Goal: Transaction & Acquisition: Download file/media

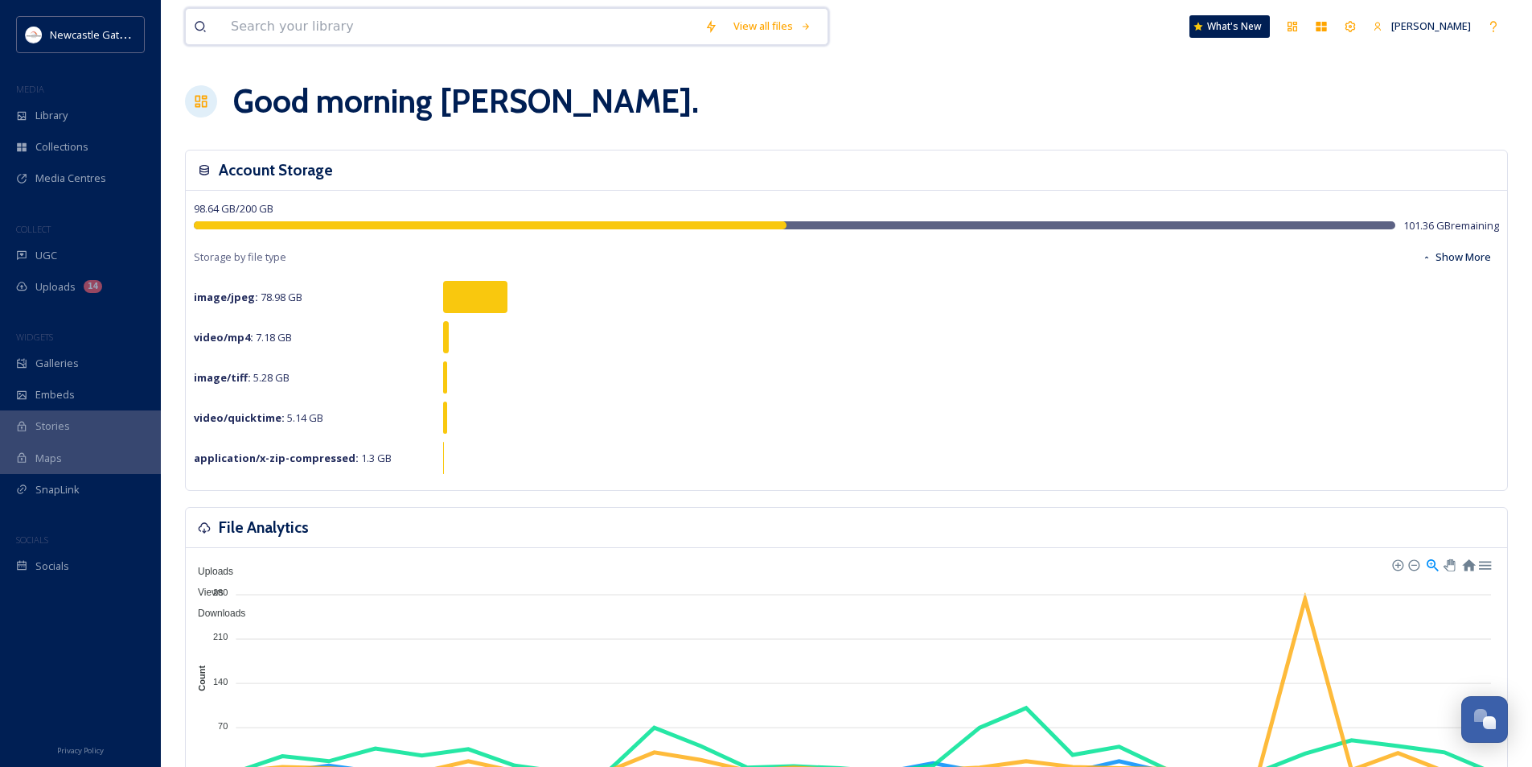
click at [240, 16] on input at bounding box center [460, 26] width 474 height 35
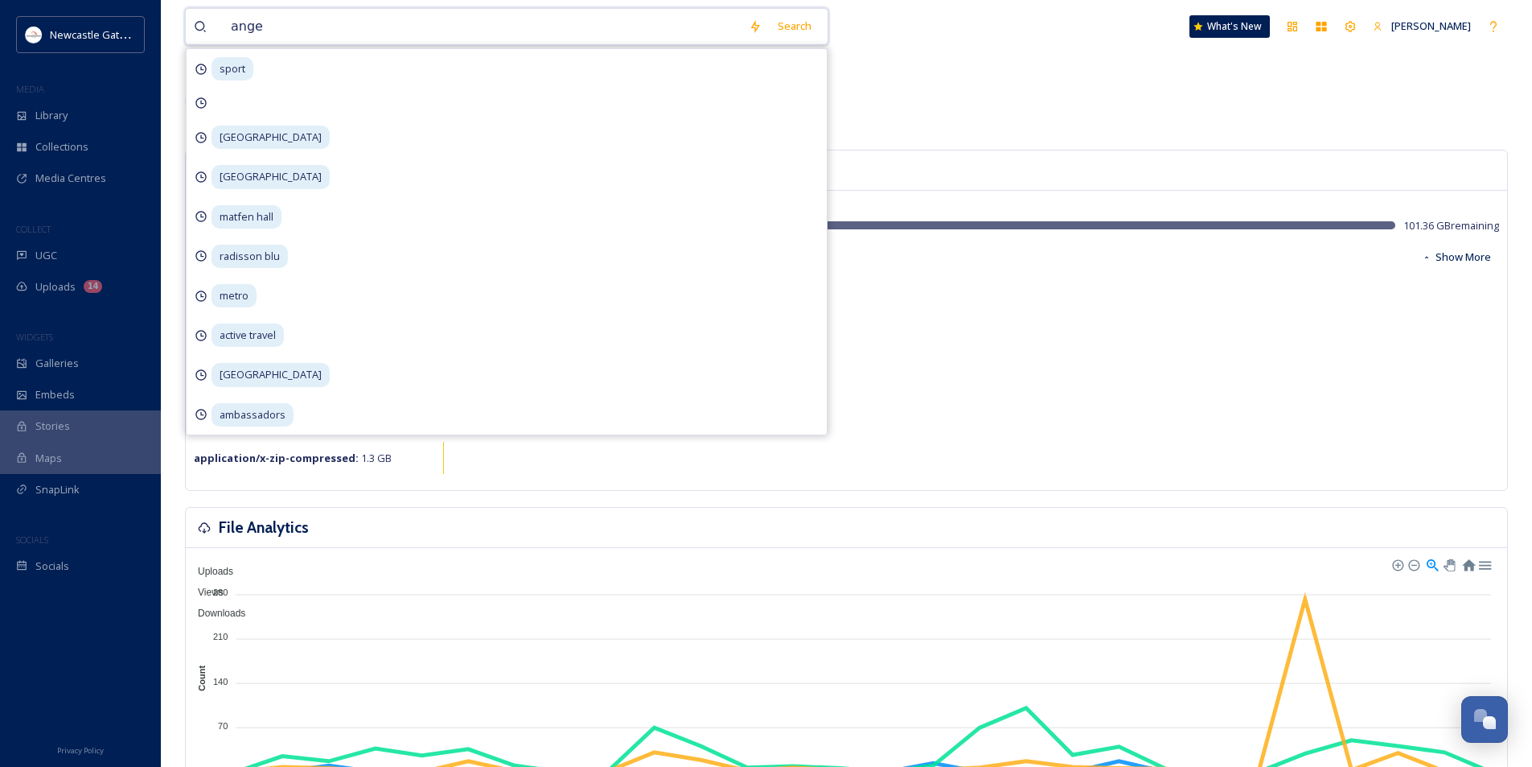
type input "angel"
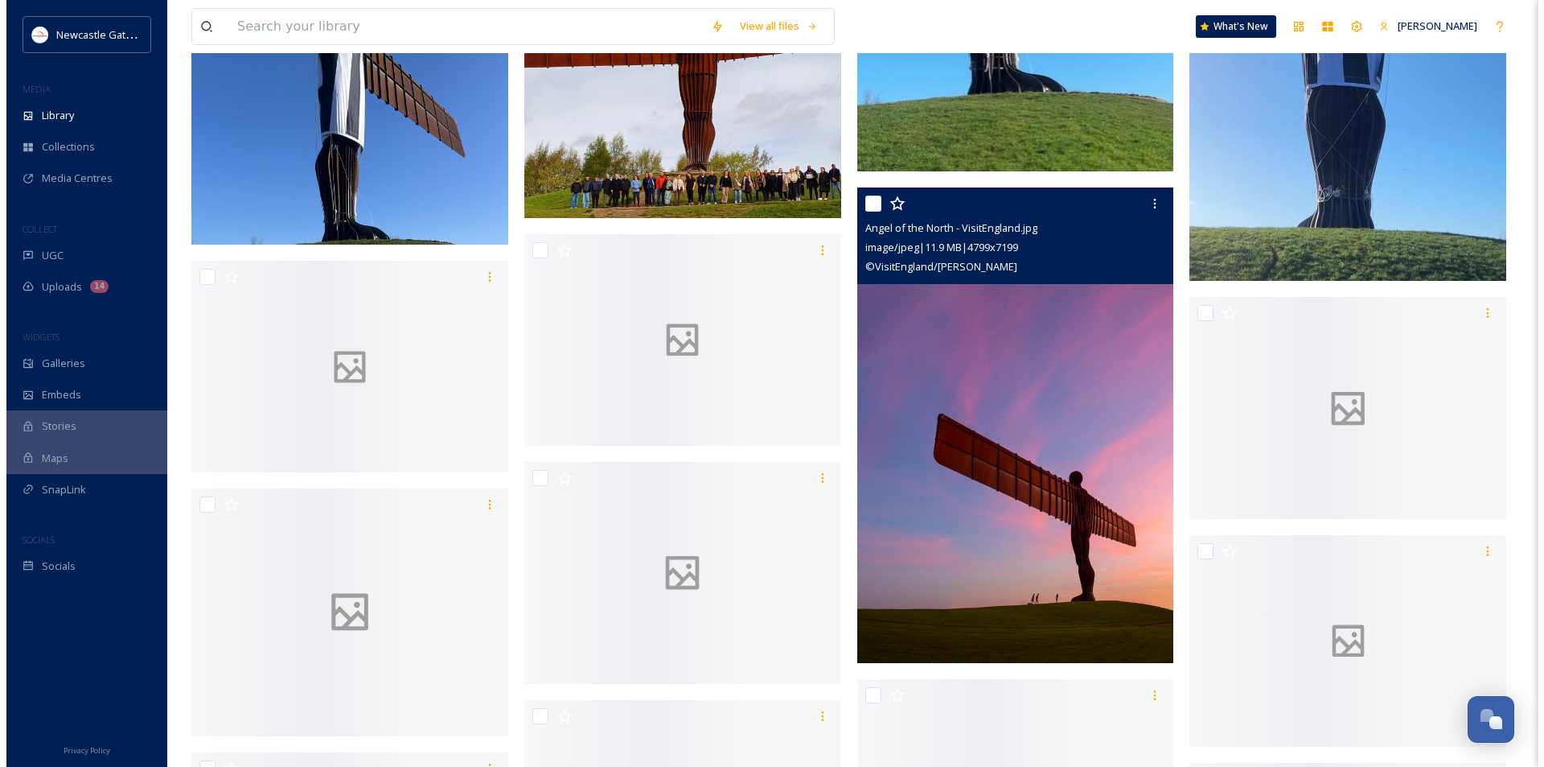
scroll to position [3296, 0]
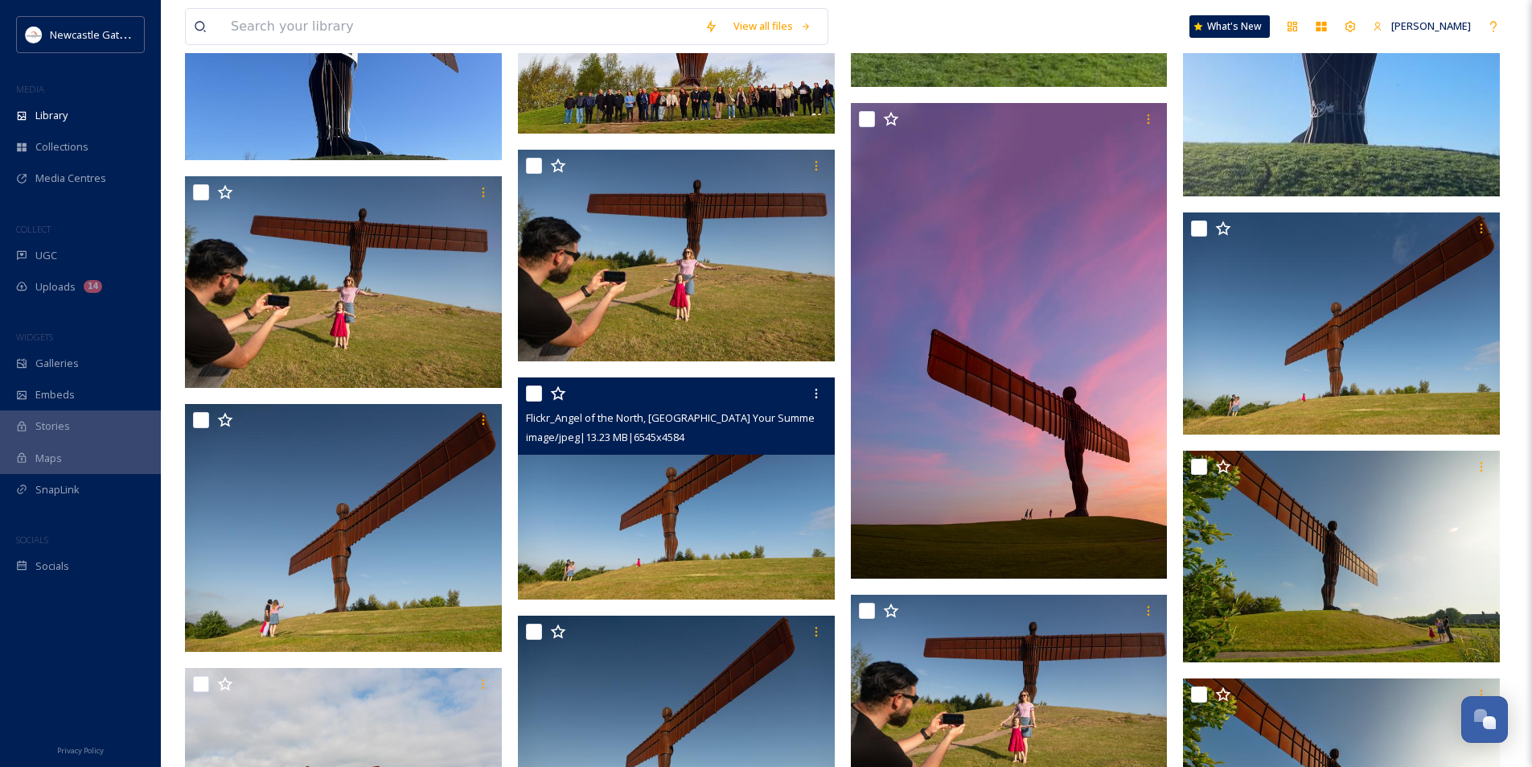
click at [737, 498] on img at bounding box center [676, 488] width 317 height 222
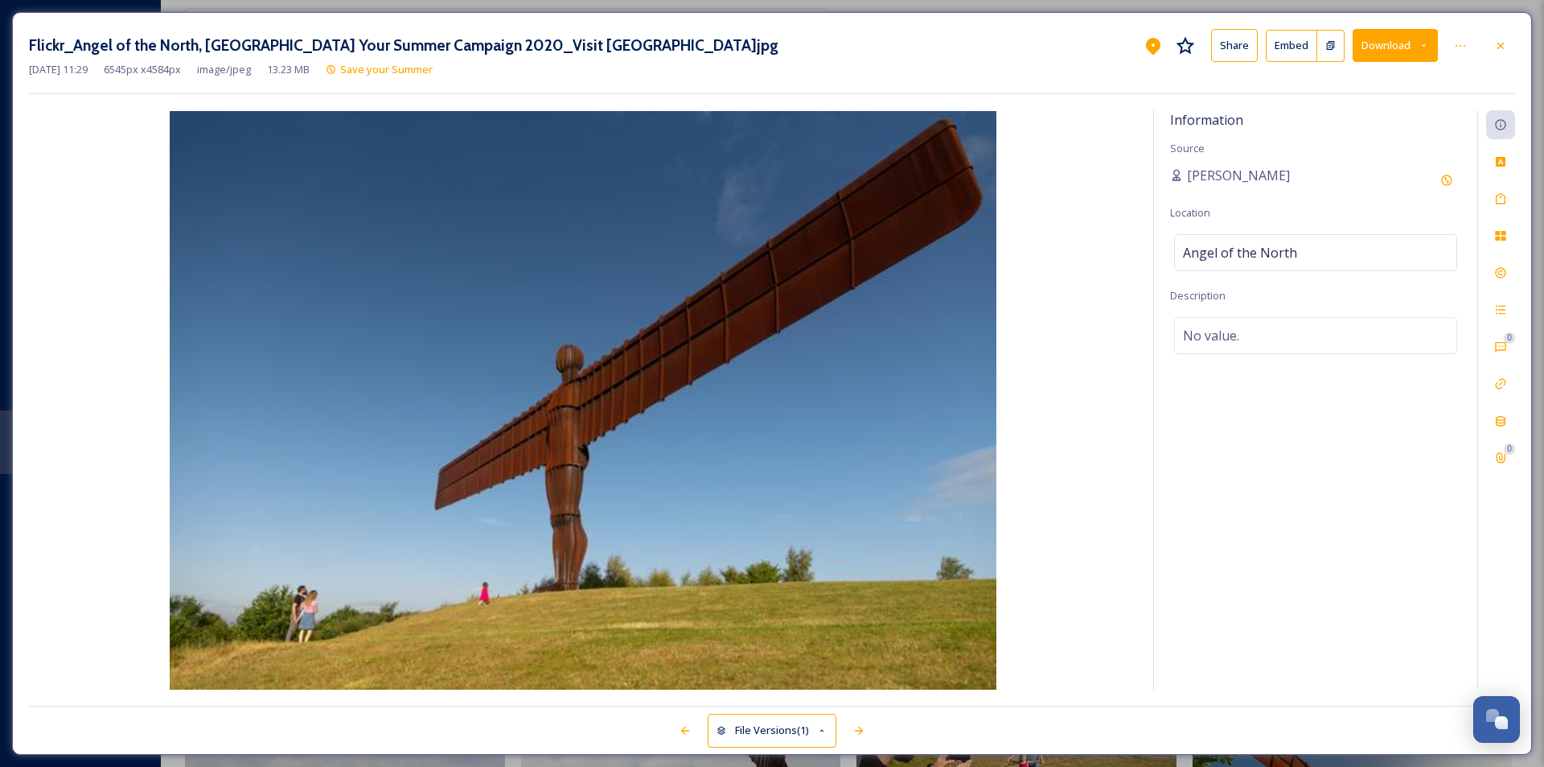
click at [1403, 44] on button "Download" at bounding box center [1395, 45] width 85 height 33
click at [1395, 111] on span "Download Large (2000 x 1401)" at bounding box center [1348, 113] width 142 height 15
